Goal: Task Accomplishment & Management: Complete application form

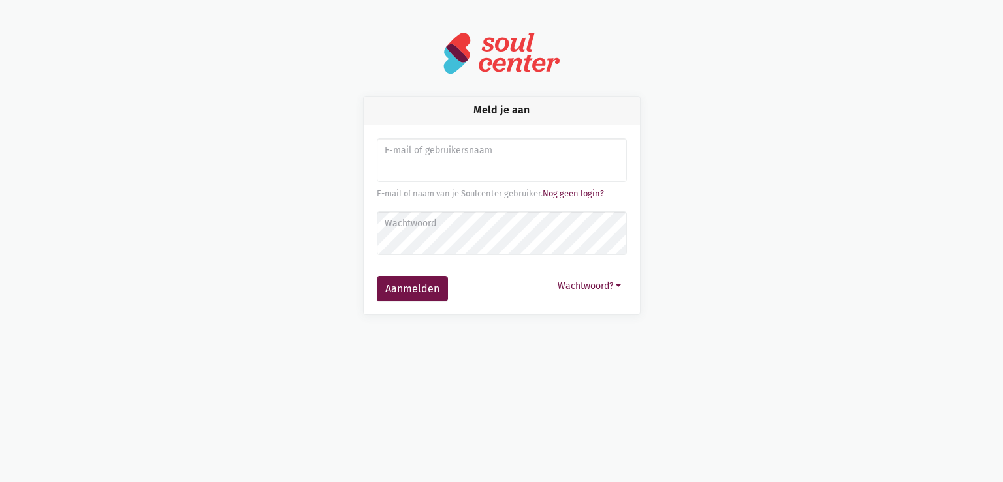
click at [481, 170] on input "Aanmelden" at bounding box center [502, 160] width 250 height 44
type input "[EMAIL_ADDRESS][DOMAIN_NAME]"
click at [377, 276] on button "Aanmelden" at bounding box center [412, 289] width 71 height 26
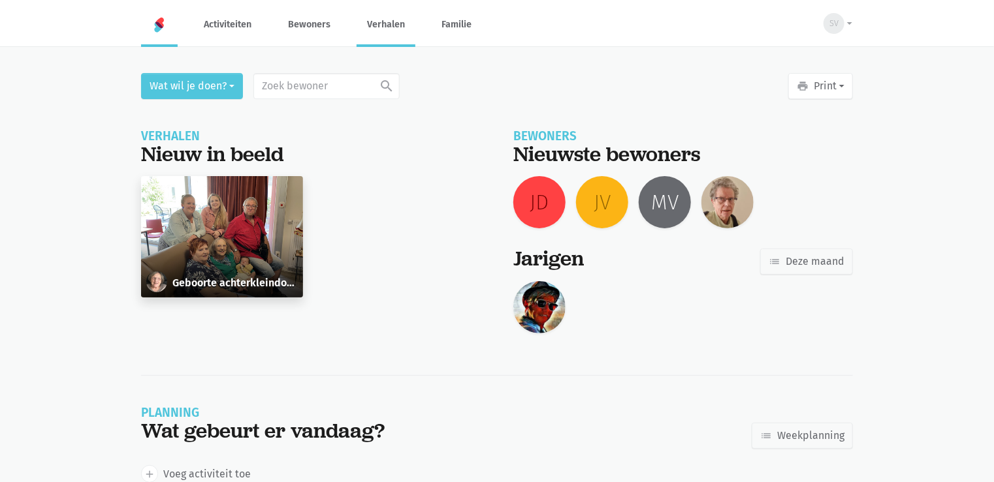
click at [384, 30] on link "Verhalen" at bounding box center [385, 25] width 59 height 44
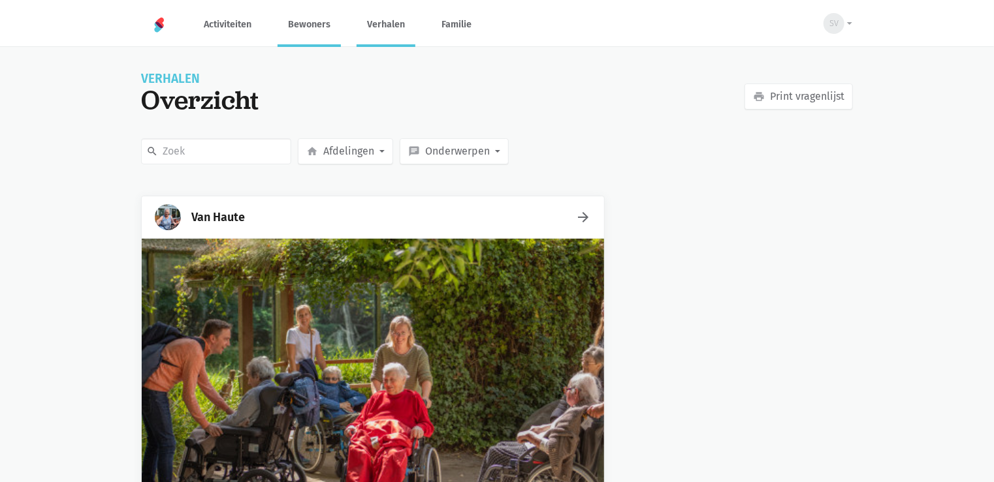
click at [324, 31] on link "Bewoners" at bounding box center [308, 25] width 63 height 44
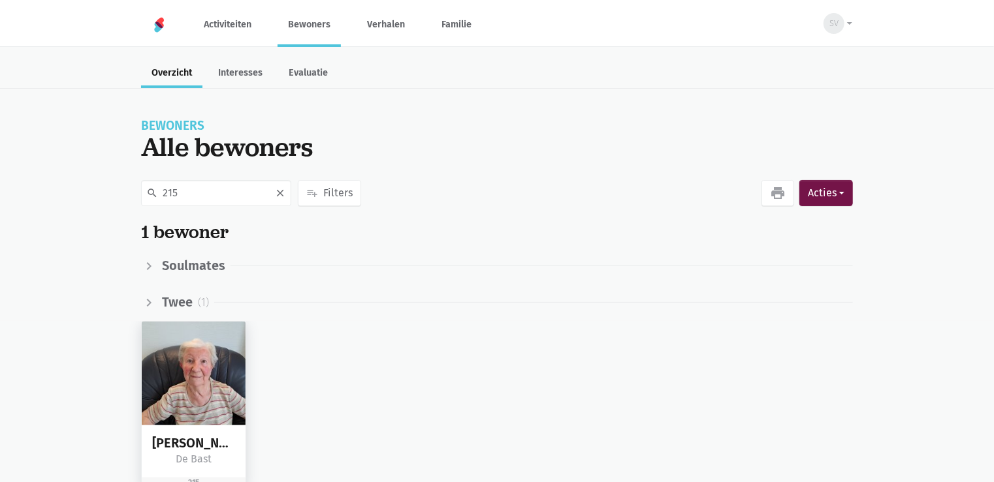
type input "215"
click at [202, 376] on img at bounding box center [194, 374] width 104 height 104
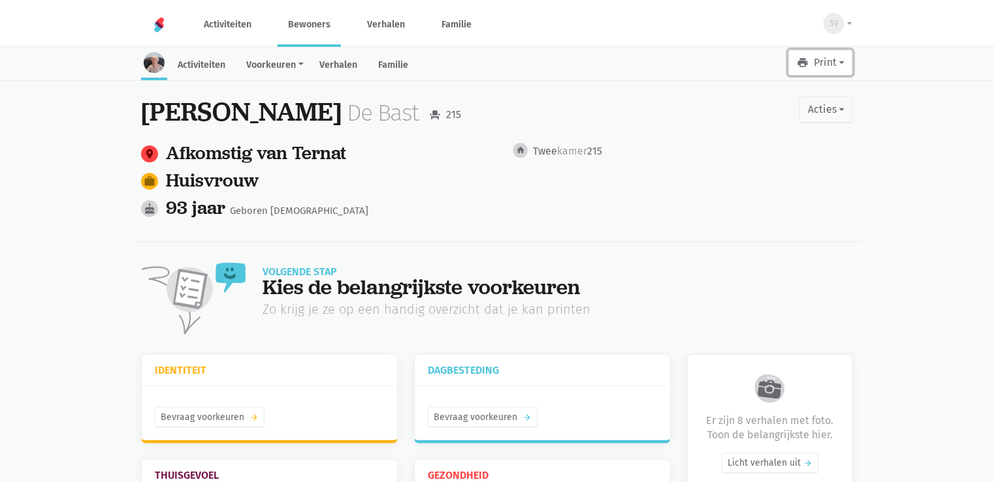
click at [847, 62] on button "print Print" at bounding box center [820, 63] width 65 height 26
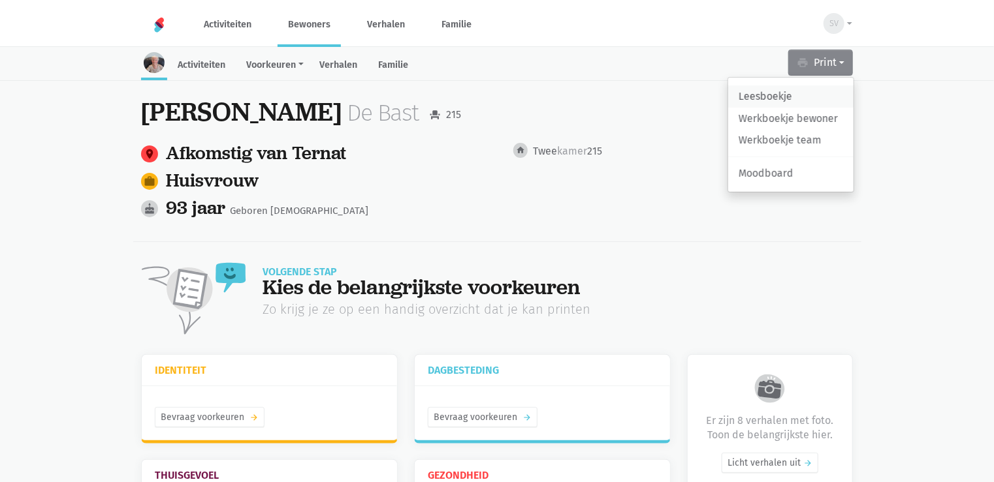
click at [804, 102] on link "Leesboekje" at bounding box center [790, 97] width 125 height 22
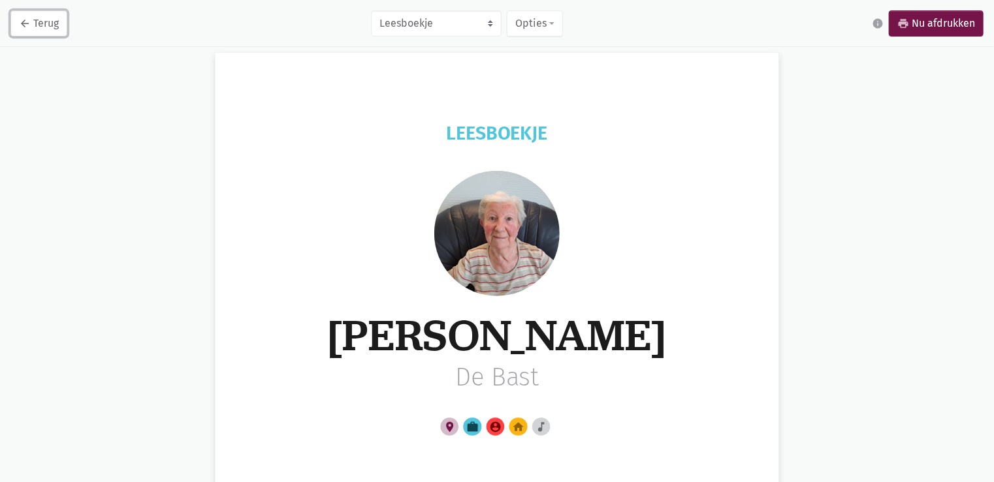
click at [52, 24] on link "arrow_back Terug" at bounding box center [38, 23] width 57 height 26
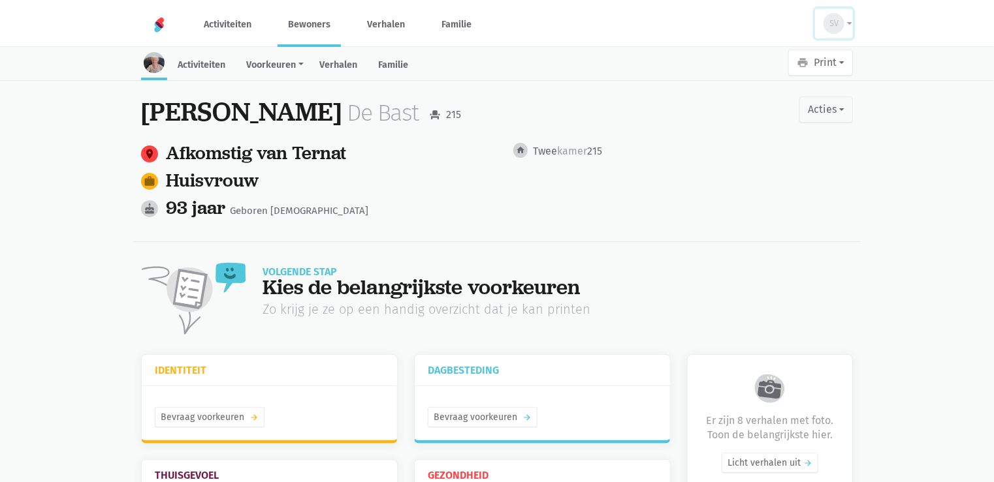
click at [830, 28] on span "SV" at bounding box center [833, 23] width 9 height 13
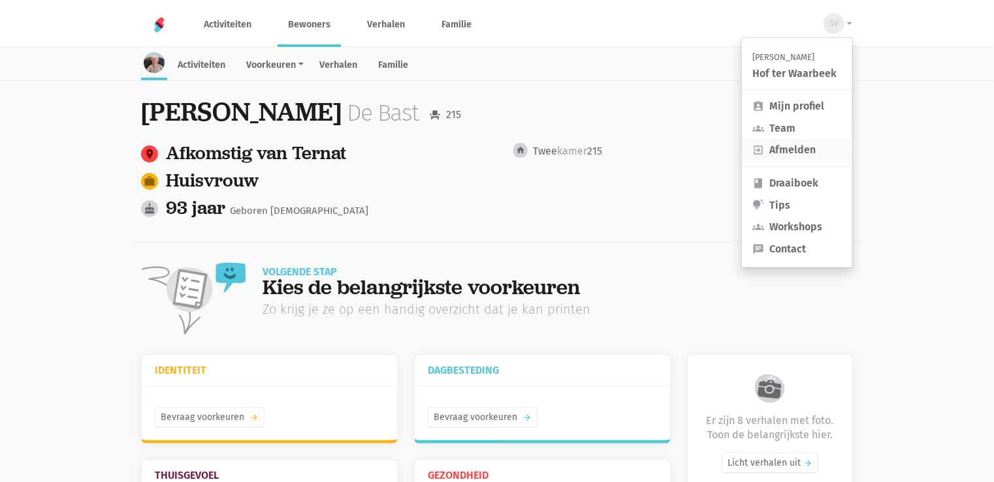
click at [796, 153] on link "exit_to_app Afmelden" at bounding box center [797, 150] width 110 height 22
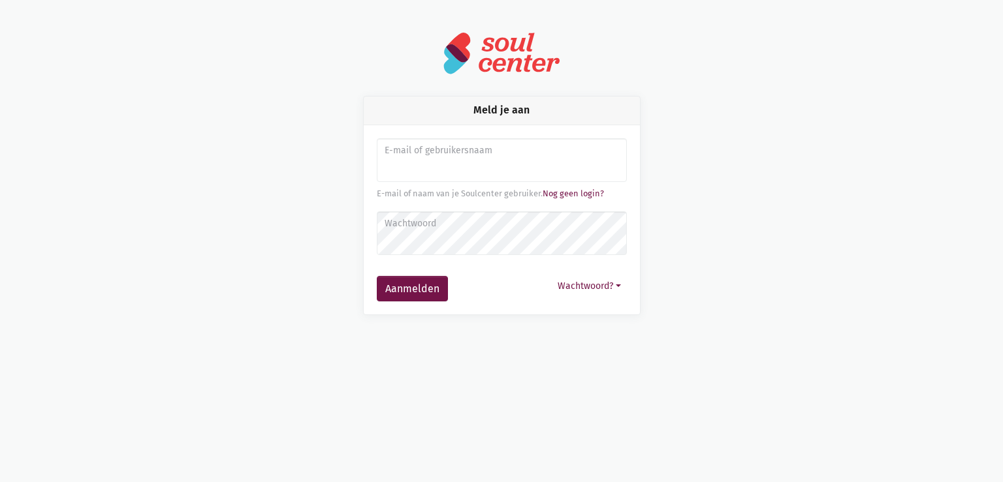
drag, startPoint x: 441, startPoint y: 165, endPoint x: 445, endPoint y: 178, distance: 13.0
click at [441, 165] on input "Aanmelden" at bounding box center [502, 160] width 250 height 44
type input "[EMAIL_ADDRESS][DOMAIN_NAME]"
click at [377, 276] on button "Aanmelden" at bounding box center [412, 289] width 71 height 26
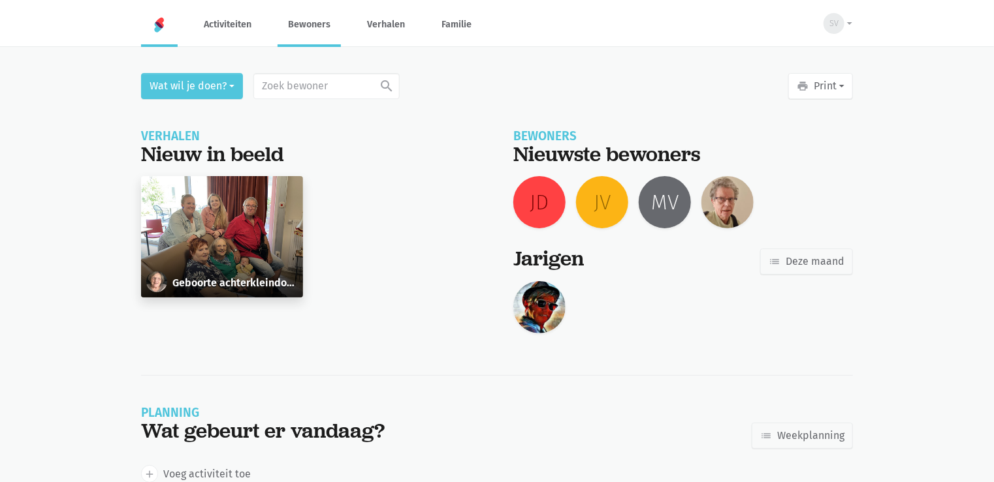
click at [317, 34] on link "Bewoners" at bounding box center [308, 25] width 63 height 44
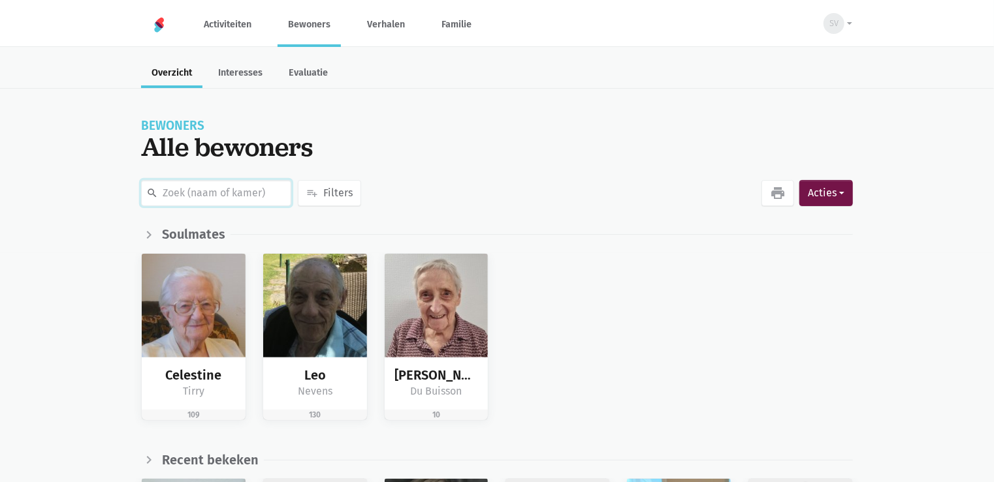
drag, startPoint x: 222, startPoint y: 191, endPoint x: 220, endPoint y: 183, distance: 8.1
click at [221, 189] on input "text" at bounding box center [216, 193] width 150 height 26
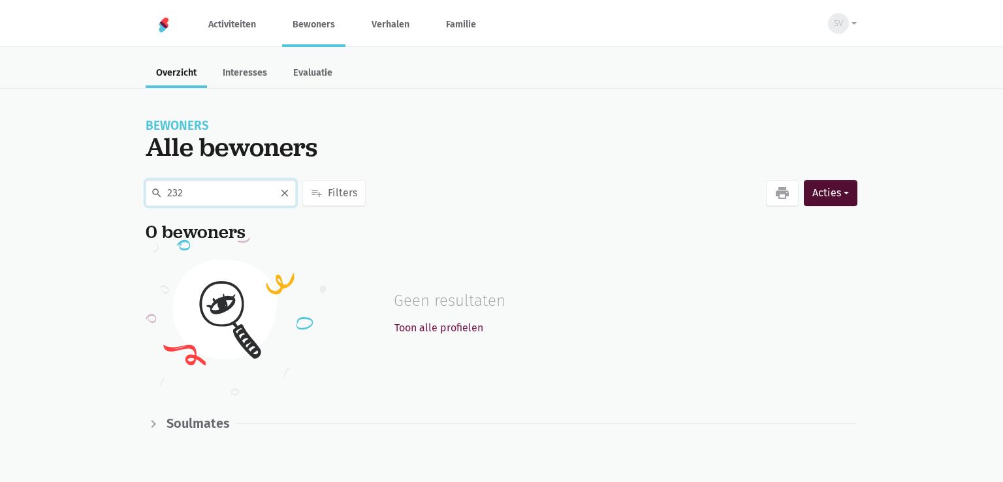
type input "232"
click at [843, 198] on button "Acties" at bounding box center [831, 193] width 54 height 26
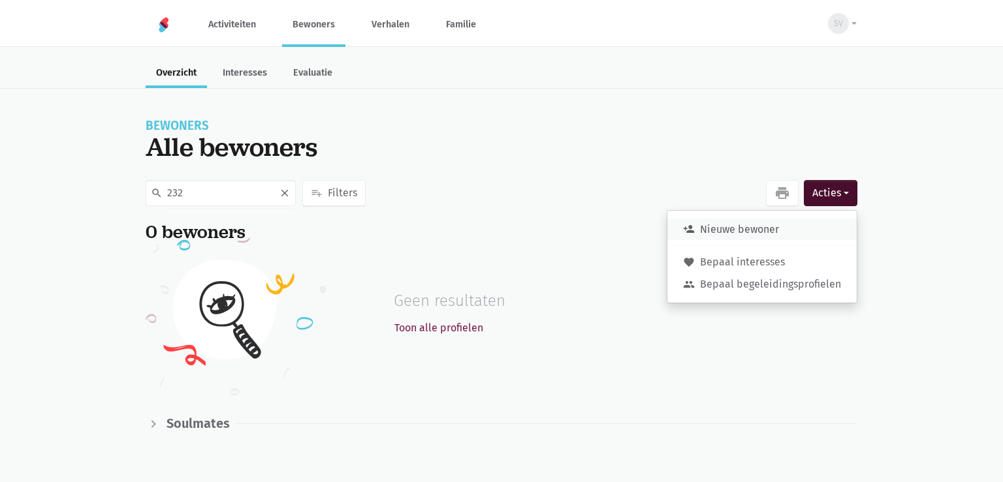
click at [781, 226] on button "person_add Nieuwe bewoner" at bounding box center [761, 230] width 189 height 22
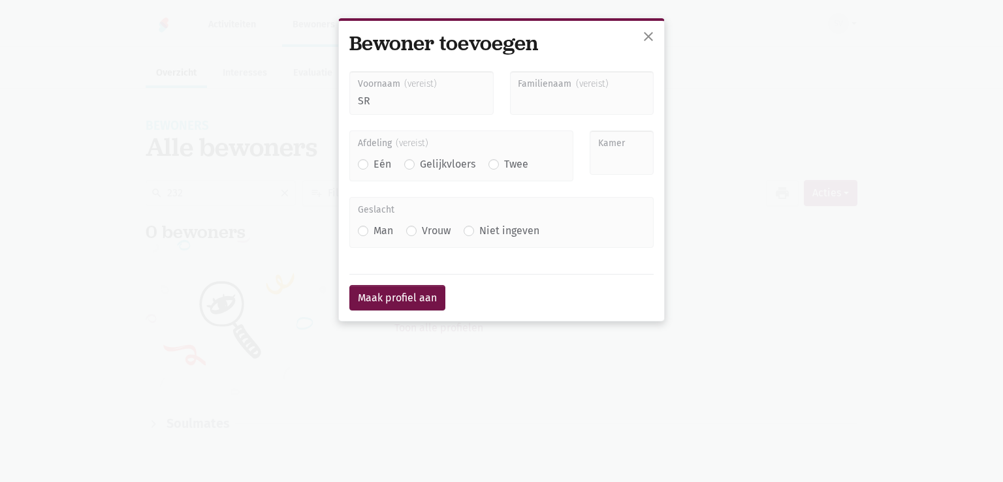
type input "S"
type input "Richard"
type input "Seghers"
click at [504, 159] on label "Twee" at bounding box center [516, 164] width 24 height 17
click at [493, 159] on input "Twee" at bounding box center [493, 163] width 10 height 14
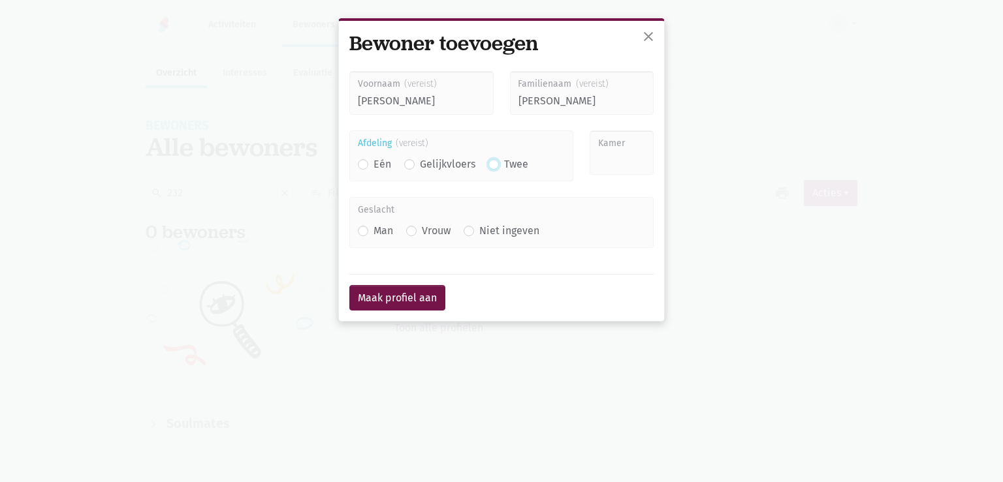
radio input "true"
click at [649, 157] on input "Kamer" at bounding box center [621, 153] width 64 height 44
type input "232"
click at [373, 232] on label "Man" at bounding box center [383, 231] width 20 height 17
click at [366, 232] on input "Man" at bounding box center [363, 230] width 10 height 14
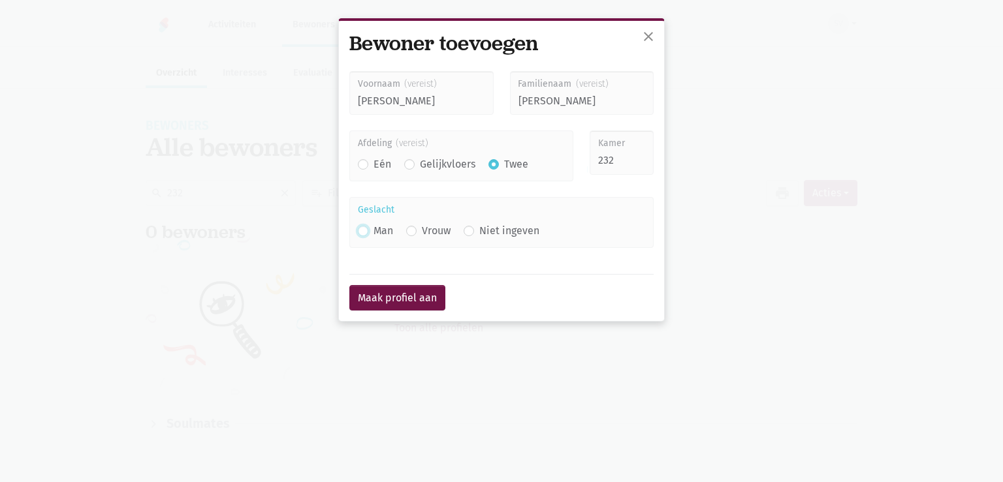
radio input "true"
click at [373, 294] on button "Maak profiel aan" at bounding box center [397, 298] width 96 height 26
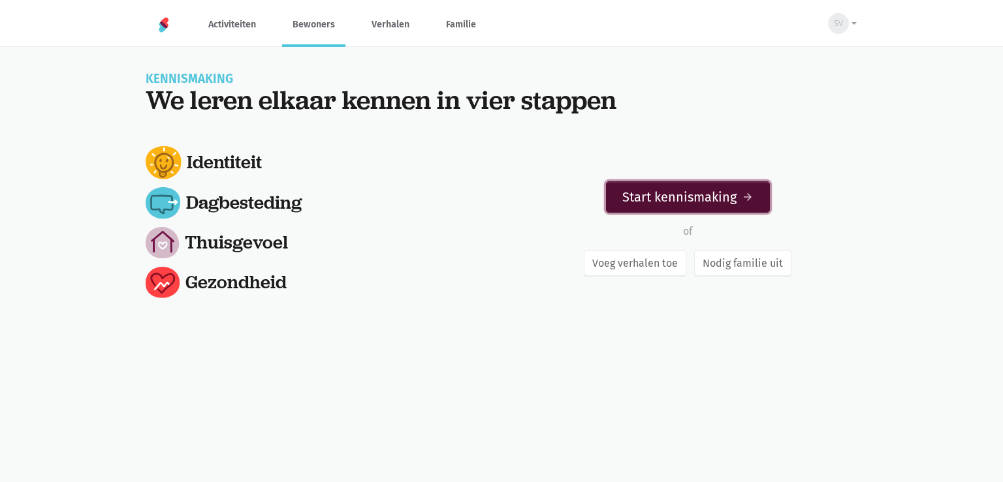
click at [654, 198] on link "Start kennismaking arrow_forward" at bounding box center [688, 196] width 164 height 31
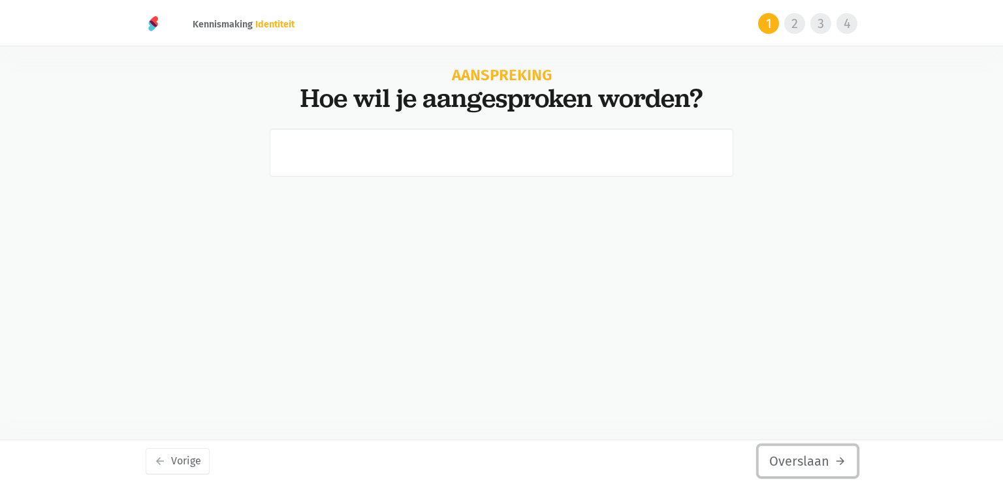
click at [804, 473] on button "Overslaan arrow_forward" at bounding box center [807, 461] width 99 height 31
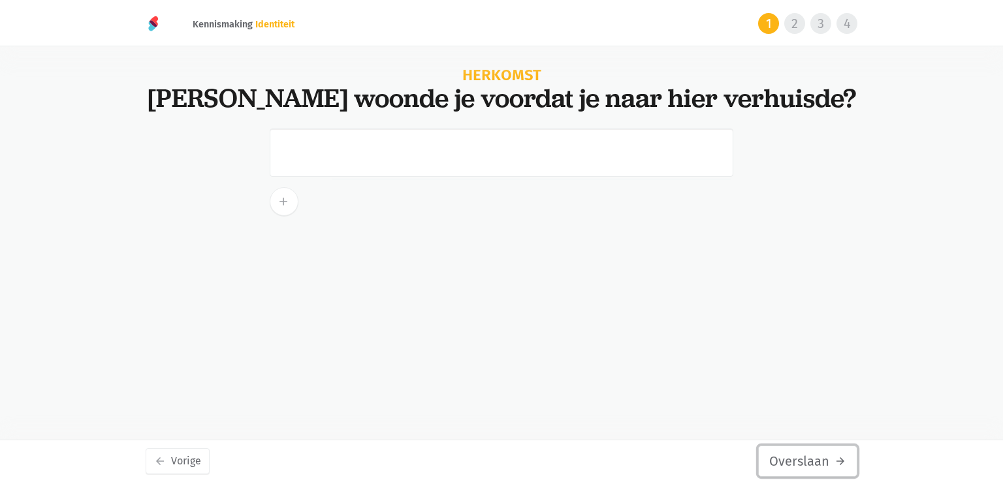
click at [805, 472] on button "Overslaan arrow_forward" at bounding box center [807, 461] width 99 height 31
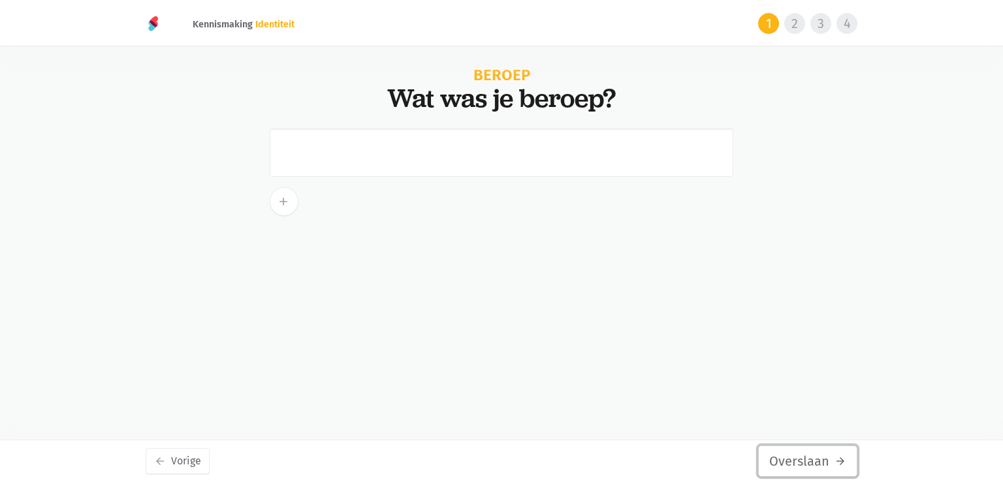
click at [805, 472] on button "Overslaan arrow_forward" at bounding box center [807, 461] width 99 height 31
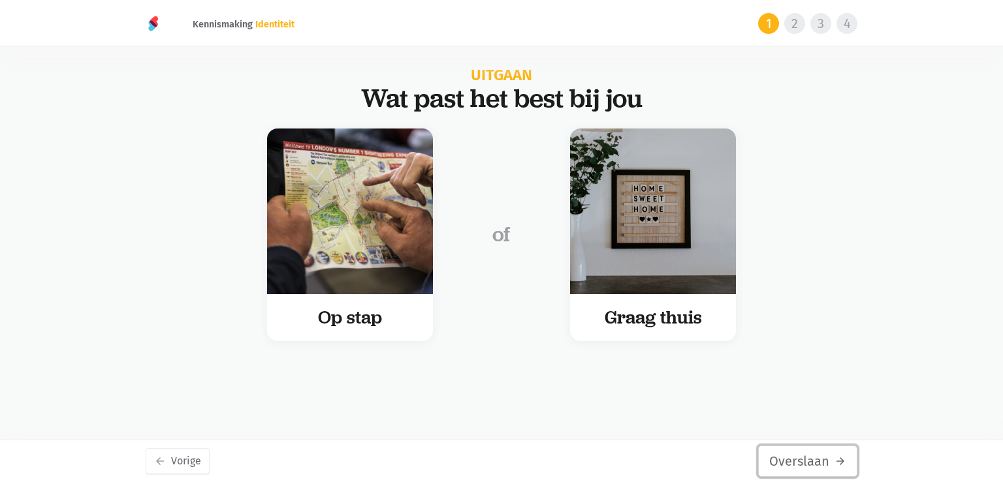
click at [805, 472] on button "Overslaan arrow_forward" at bounding box center [807, 461] width 99 height 31
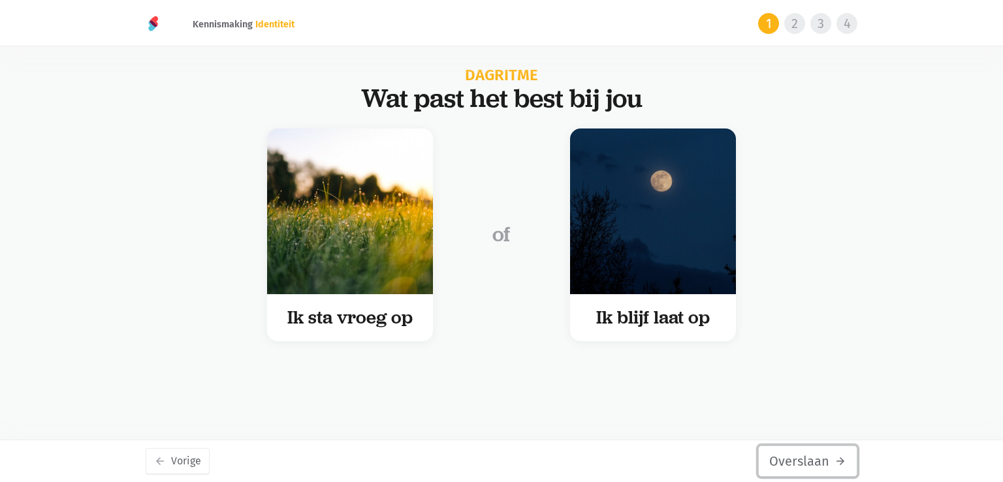
click at [805, 472] on button "Overslaan arrow_forward" at bounding box center [807, 461] width 99 height 31
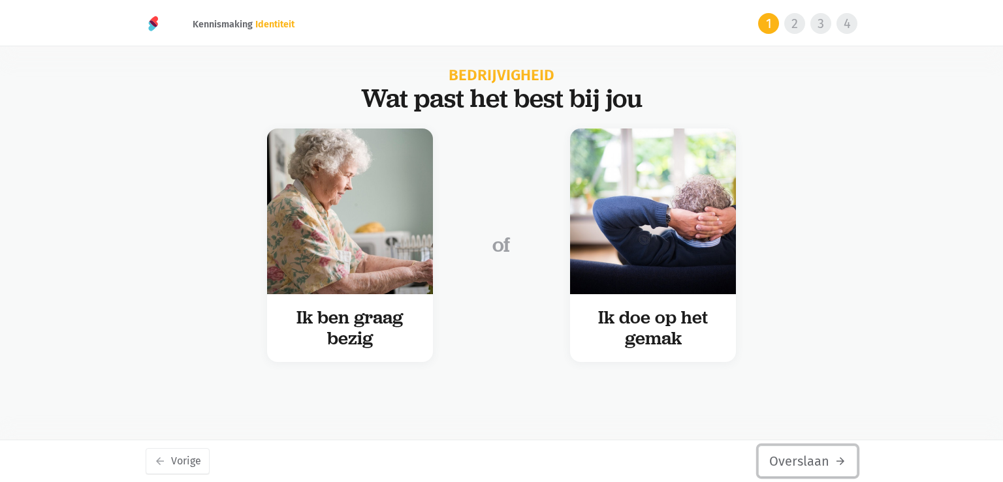
click at [805, 472] on button "Overslaan arrow_forward" at bounding box center [807, 461] width 99 height 31
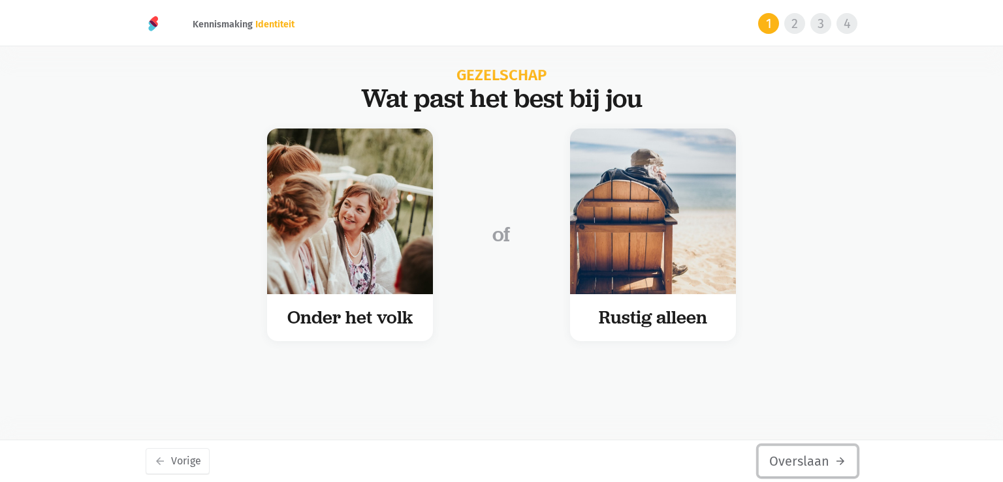
click at [805, 472] on button "Overslaan arrow_forward" at bounding box center [807, 461] width 99 height 31
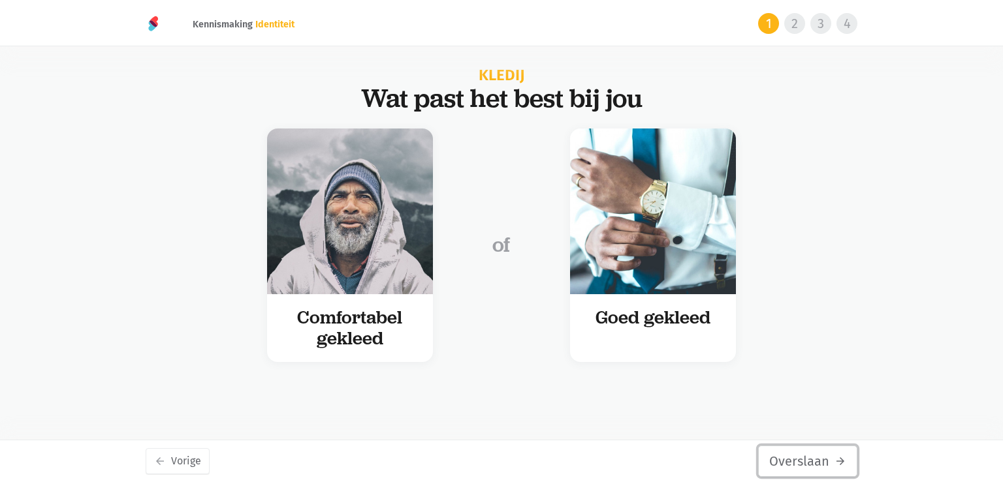
click at [805, 472] on button "Overslaan arrow_forward" at bounding box center [807, 461] width 99 height 31
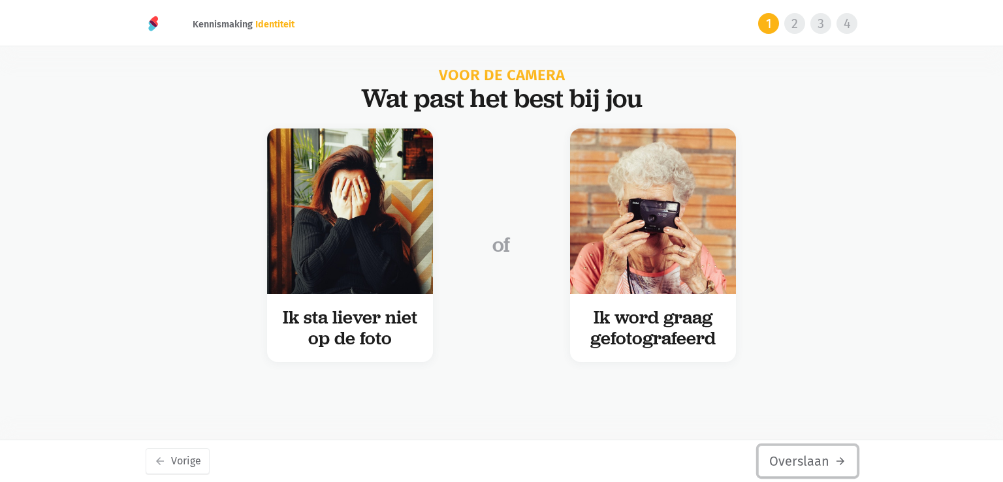
click at [805, 472] on button "Overslaan arrow_forward" at bounding box center [807, 461] width 99 height 31
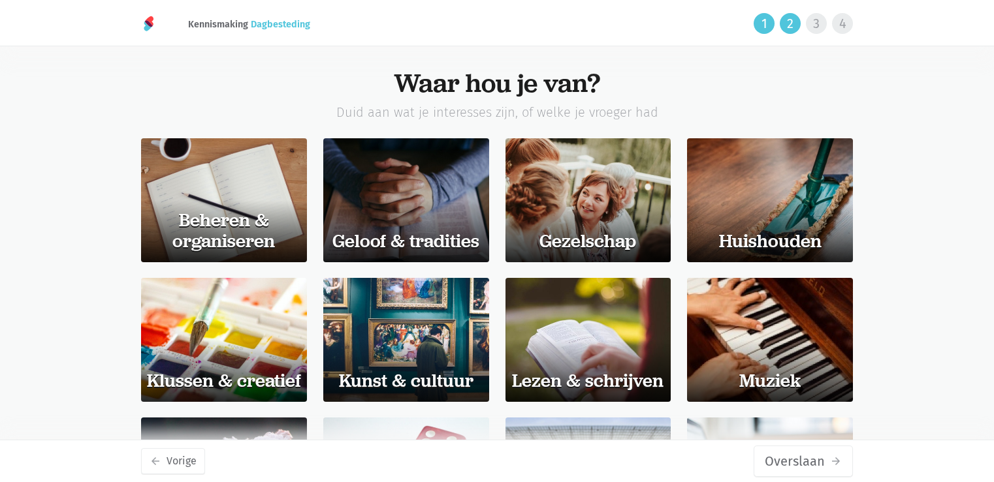
drag, startPoint x: 0, startPoint y: 0, endPoint x: 811, endPoint y: 457, distance: 931.2
click at [811, 457] on button "Overslaan arrow_forward" at bounding box center [802, 461] width 99 height 31
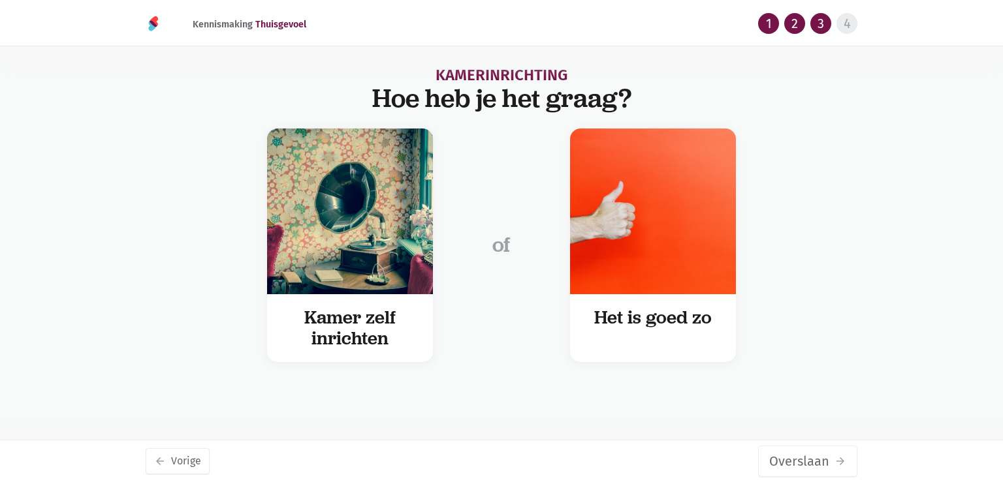
click at [811, 457] on button "Overslaan arrow_forward" at bounding box center [807, 461] width 99 height 31
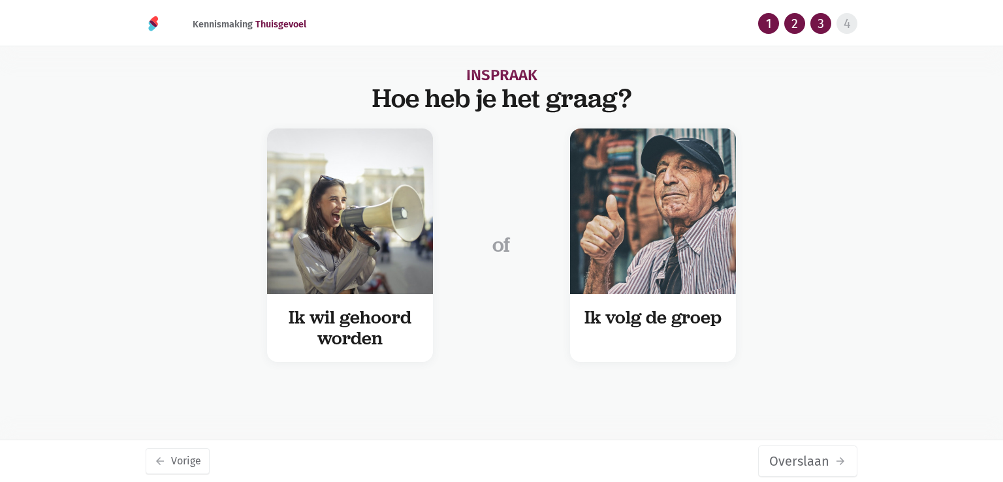
click at [811, 457] on button "Overslaan arrow_forward" at bounding box center [807, 461] width 99 height 31
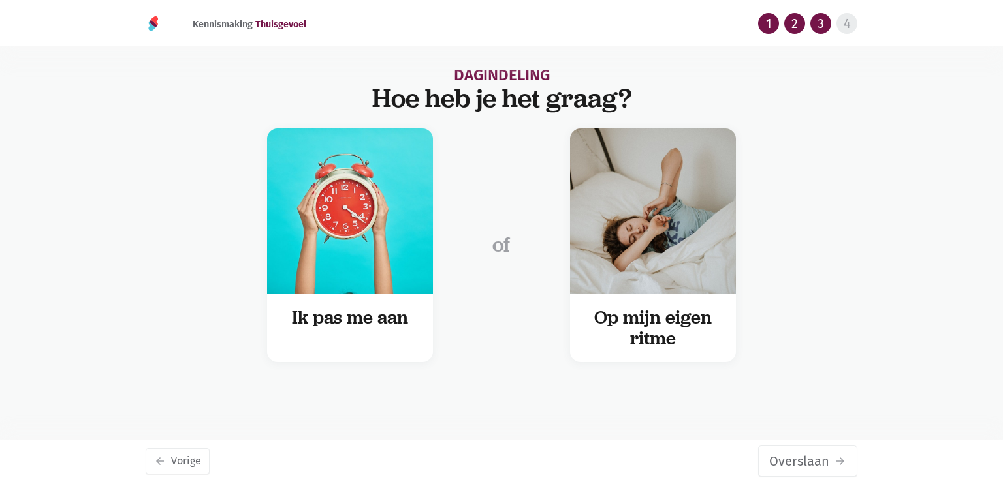
click at [811, 457] on button "Overslaan arrow_forward" at bounding box center [807, 461] width 99 height 31
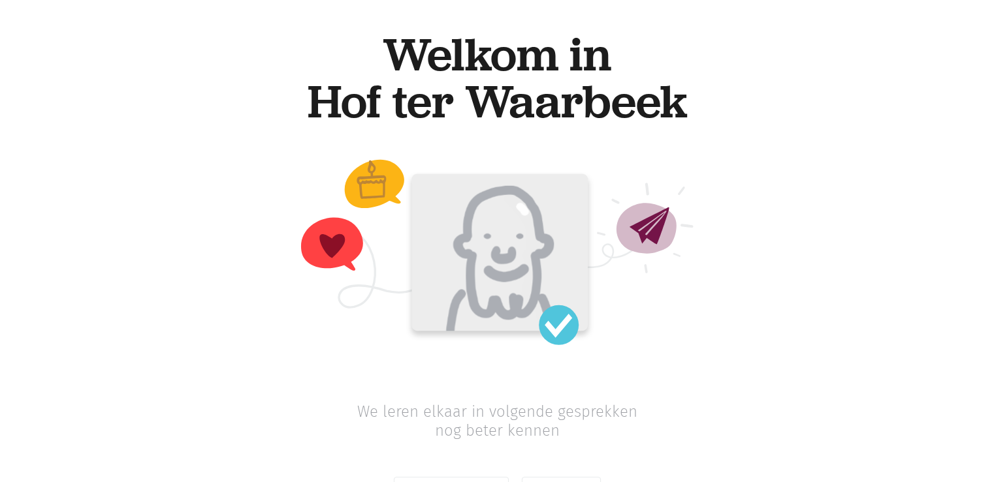
scroll to position [56, 0]
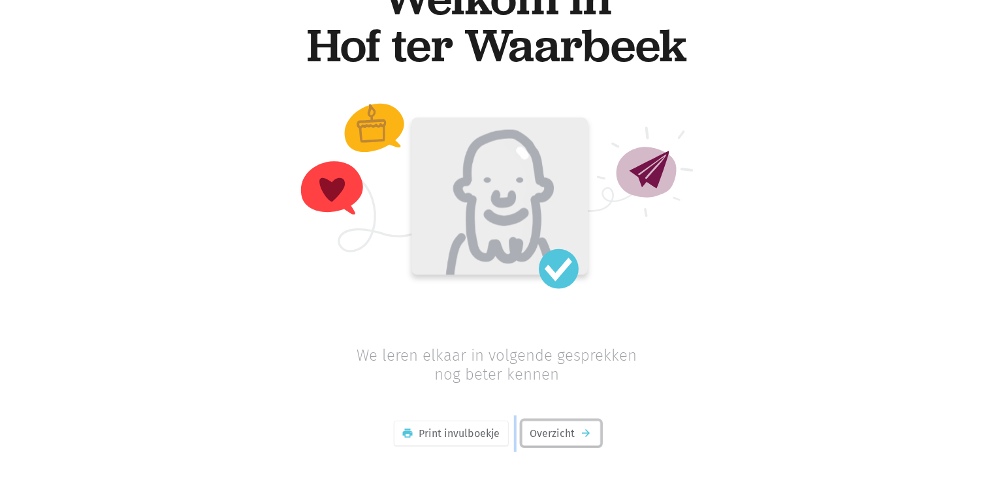
click at [561, 429] on link "Overzicht arrow_forward" at bounding box center [561, 434] width 79 height 26
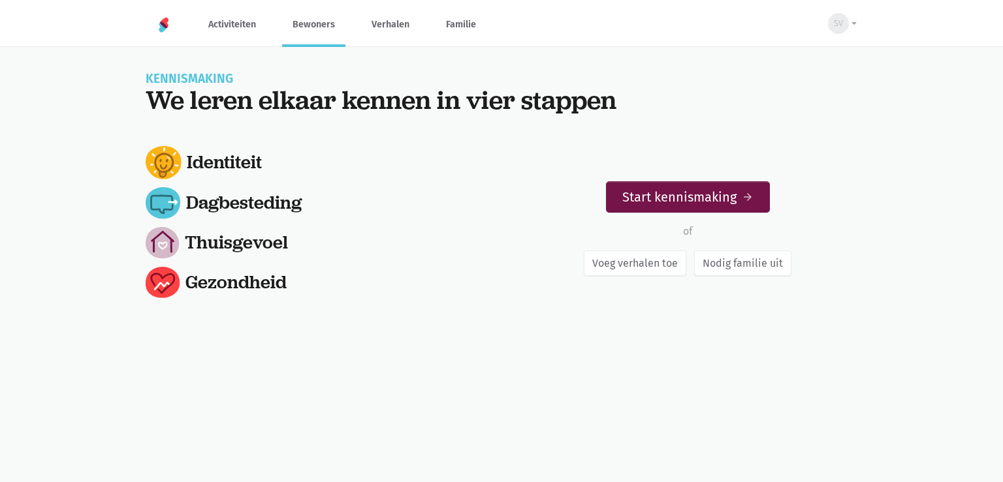
click at [311, 31] on link "Bewoners" at bounding box center [313, 25] width 63 height 44
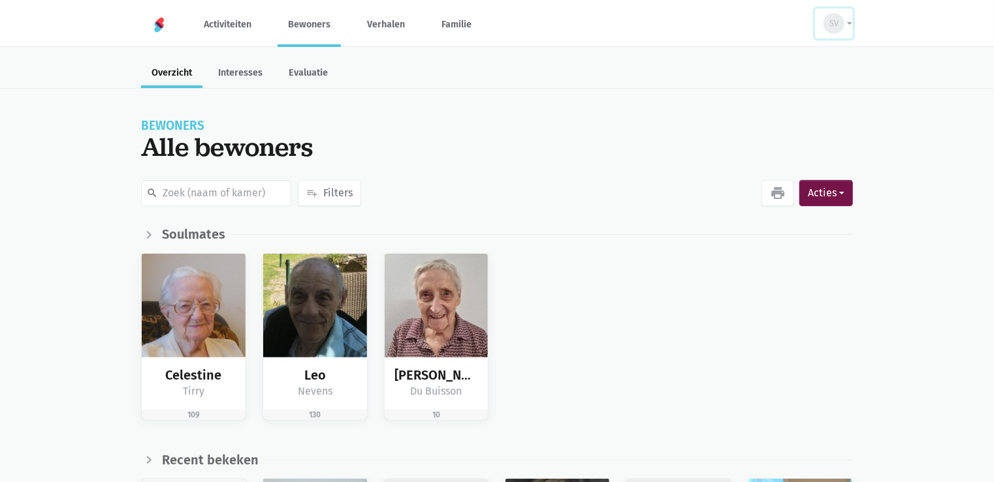
click at [836, 24] on span "SV" at bounding box center [833, 23] width 9 height 13
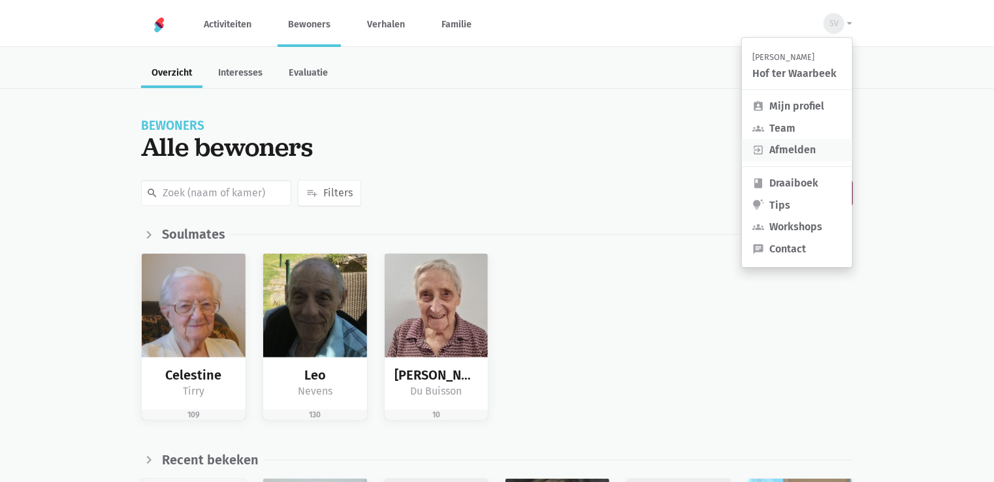
click at [773, 150] on link "exit_to_app Afmelden" at bounding box center [797, 150] width 110 height 22
